Goal: Navigation & Orientation: Find specific page/section

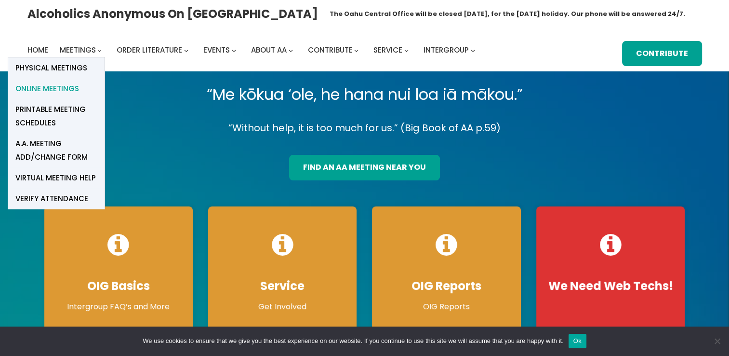
click at [61, 90] on span "Online Meetings" at bounding box center [47, 88] width 64 height 13
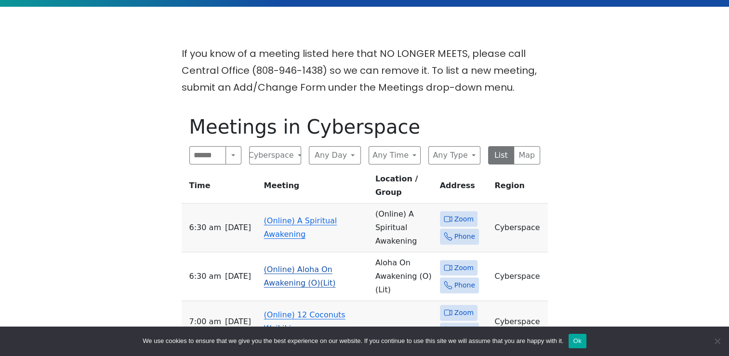
scroll to position [289, 0]
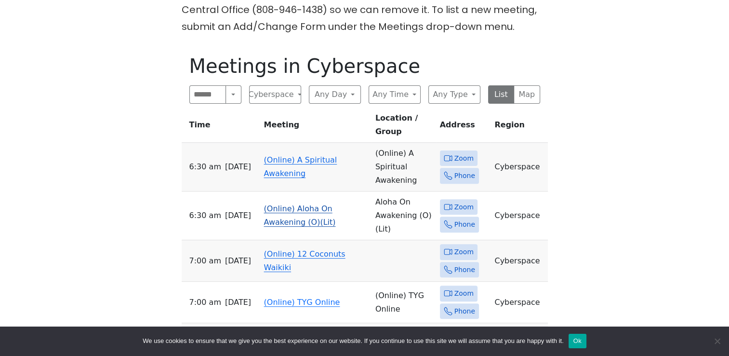
click at [336, 204] on link "(Online) Aloha On Awakening (O)(Lit)" at bounding box center [300, 215] width 72 height 23
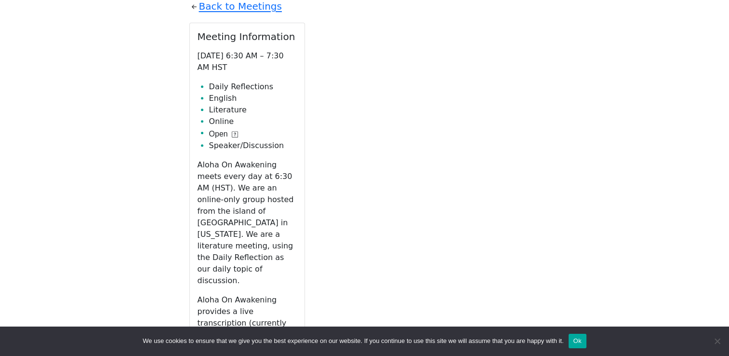
scroll to position [432, 0]
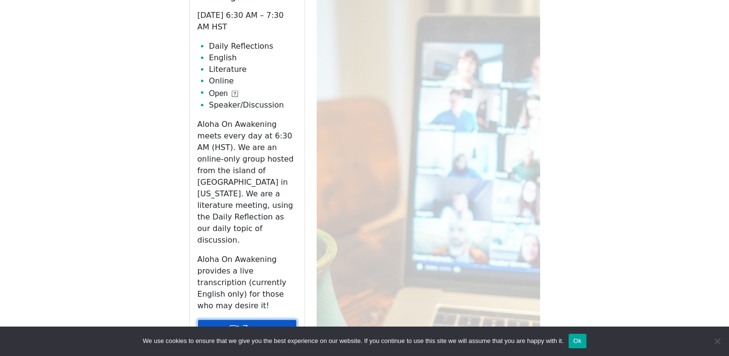
click at [258, 319] on link "Zoom" at bounding box center [247, 328] width 99 height 18
